Goal: Feedback & Contribution: Submit feedback/report problem

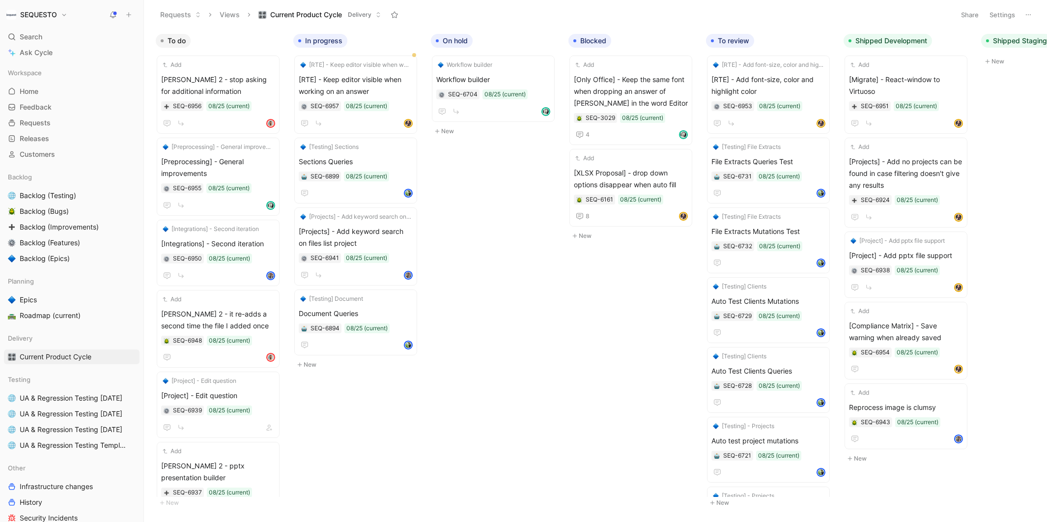
scroll to position [154, 0]
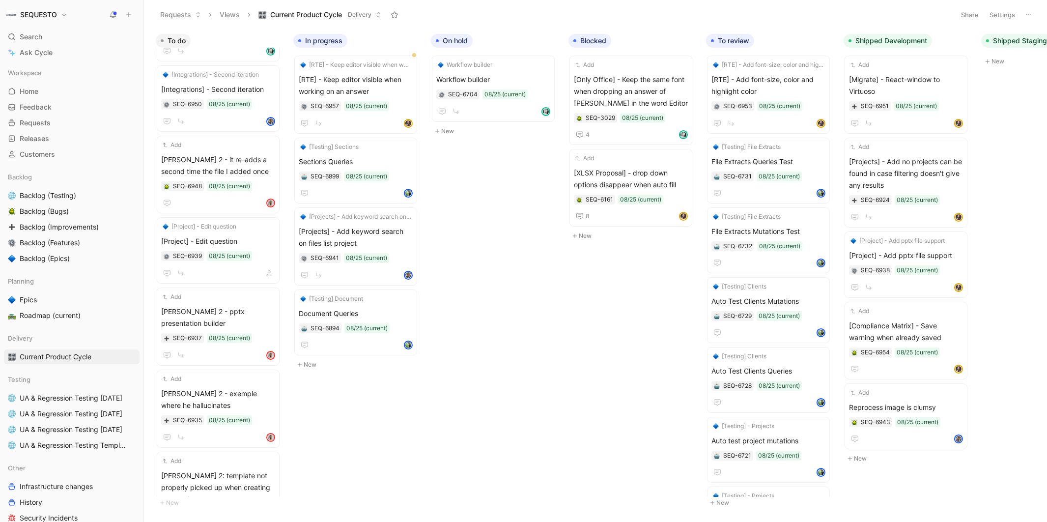
click at [129, 15] on use at bounding box center [129, 15] width 4 height 4
click at [182, 20] on button "New feedback c" at bounding box center [194, 18] width 105 height 17
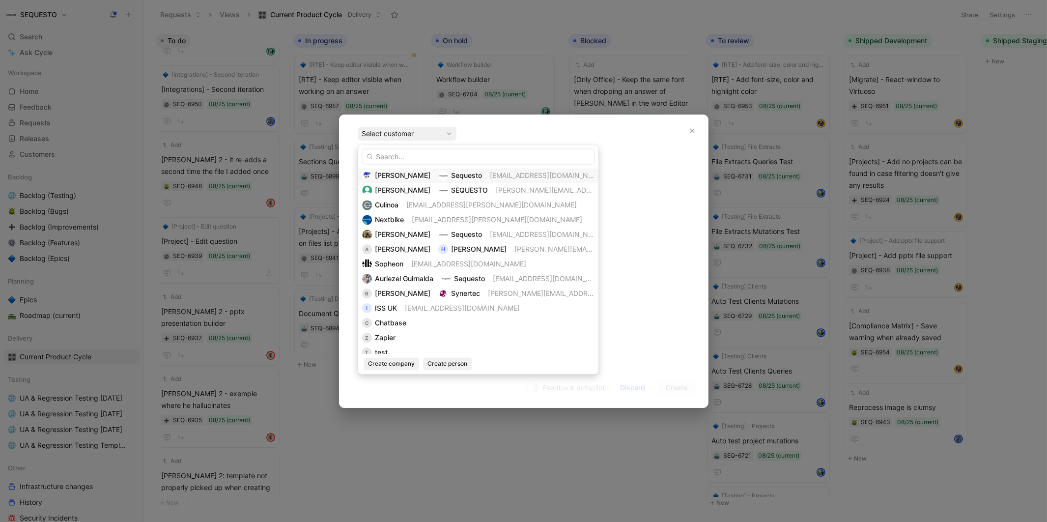
click at [395, 176] on span "[PERSON_NAME]" at bounding box center [403, 175] width 56 height 8
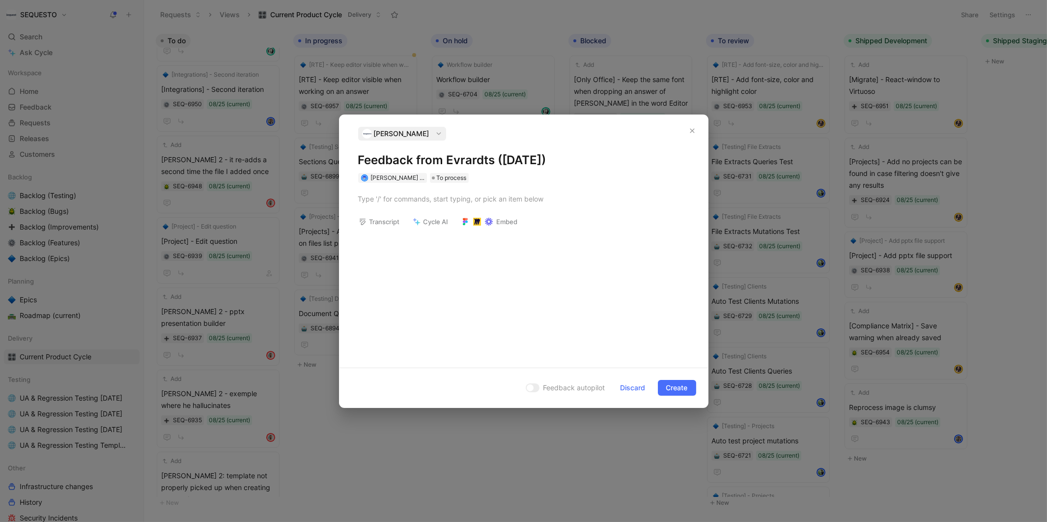
click at [392, 160] on h1 "Feedback from Evrardts ([DATE])" at bounding box center [523, 160] width 331 height 16
click at [385, 197] on div at bounding box center [523, 199] width 331 height 10
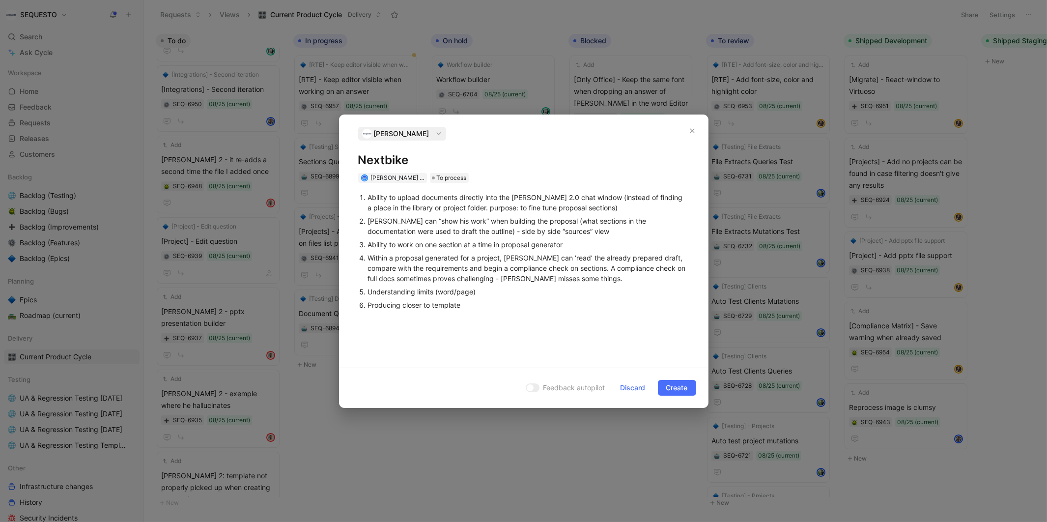
click at [519, 350] on div "Ability to upload documents directly into the [PERSON_NAME] 2.0 chat window (in…" at bounding box center [523, 271] width 368 height 177
click at [676, 385] on span "Create" at bounding box center [677, 388] width 22 height 12
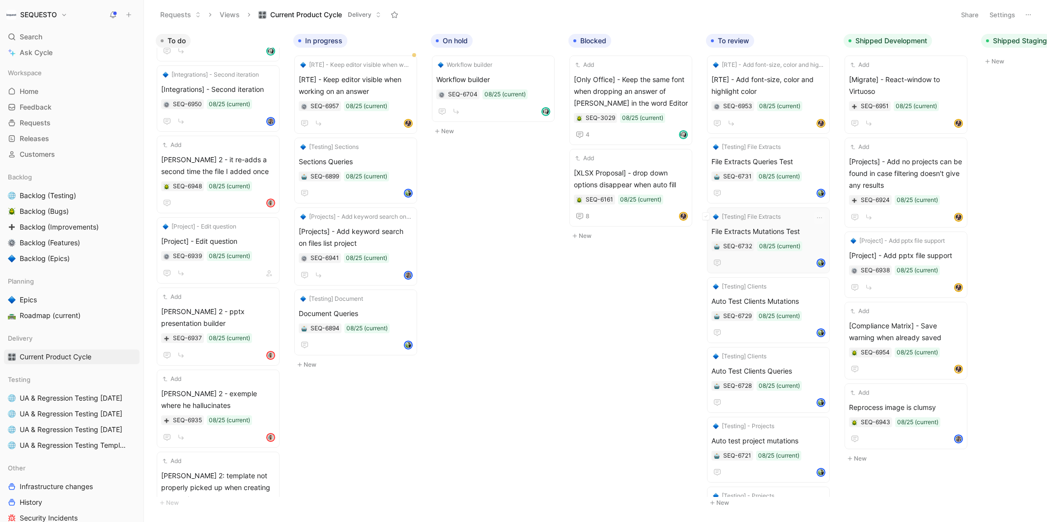
scroll to position [0, 69]
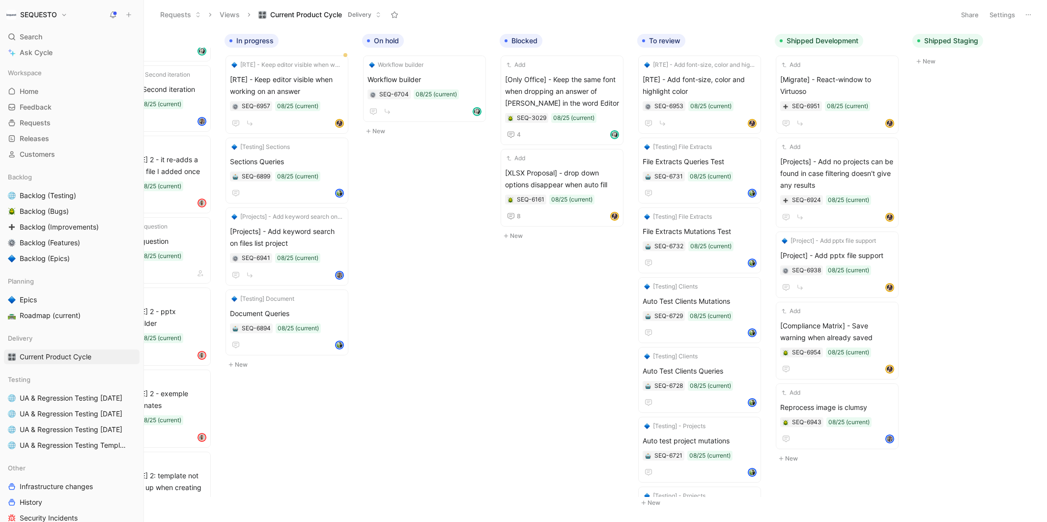
click at [528, 338] on body "SEQUESTO Search ⌘ K Ask Cycle Workspace Home G then H Feedback G then F Request…" at bounding box center [523, 261] width 1047 height 522
